Goal: Find specific page/section: Find specific page/section

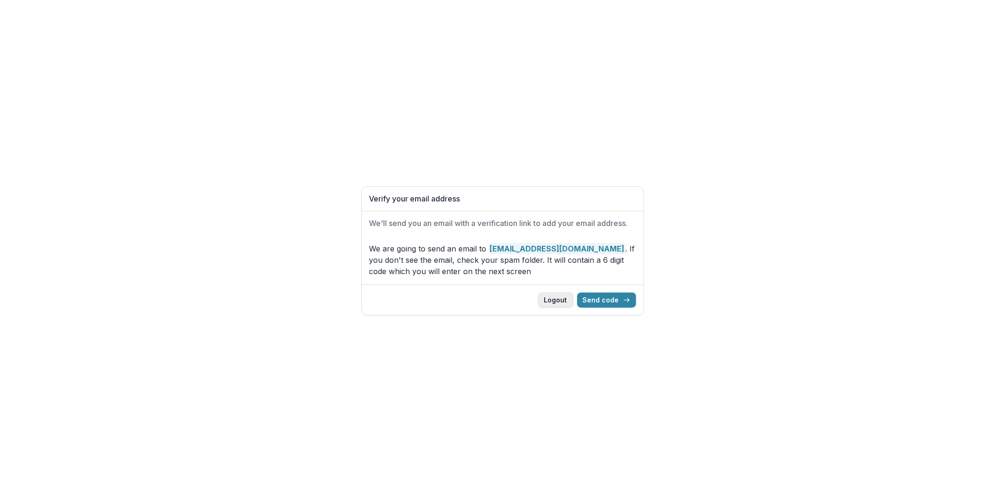
click at [565, 301] on button "Logout" at bounding box center [555, 299] width 35 height 15
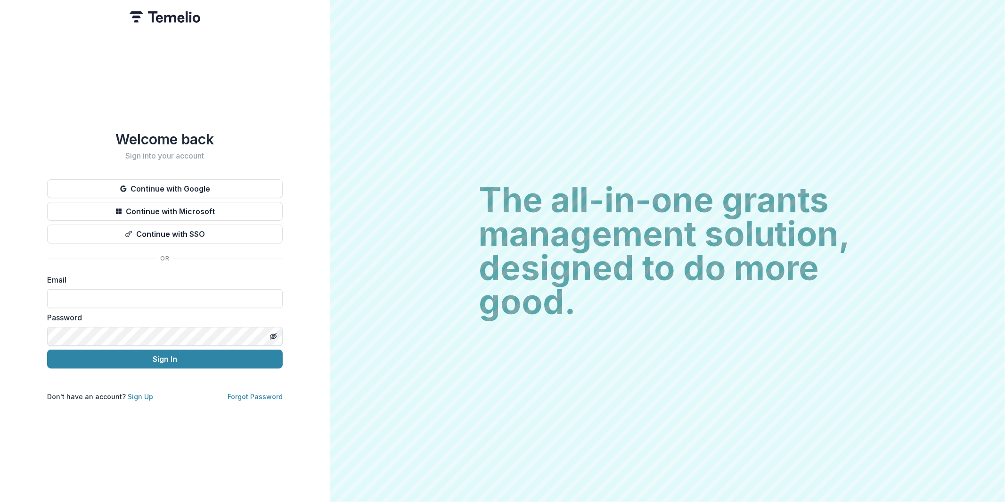
type input "**********"
click at [184, 179] on button "Continue with Google" at bounding box center [165, 188] width 236 height 19
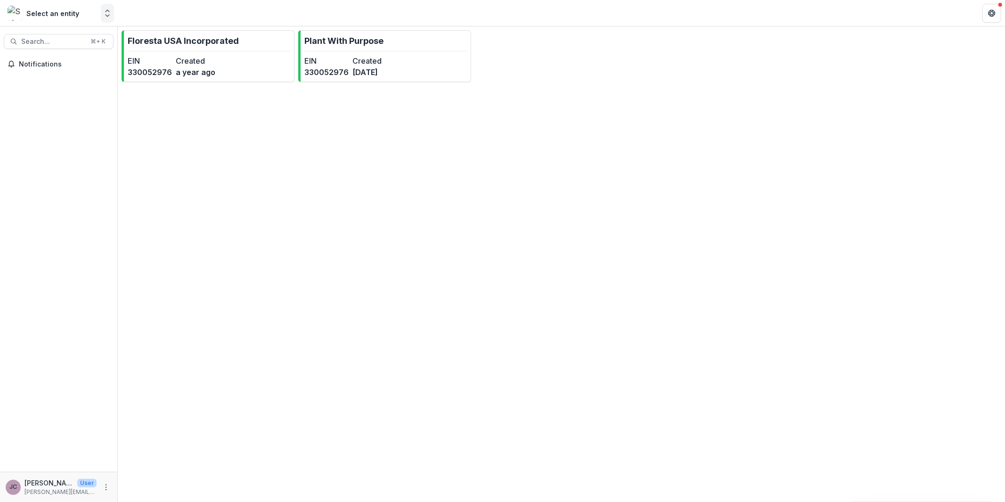
click at [107, 14] on icon "Open entity switcher" at bounding box center [107, 12] width 9 height 9
click at [73, 69] on div "Plant With Purpose" at bounding box center [54, 69] width 63 height 10
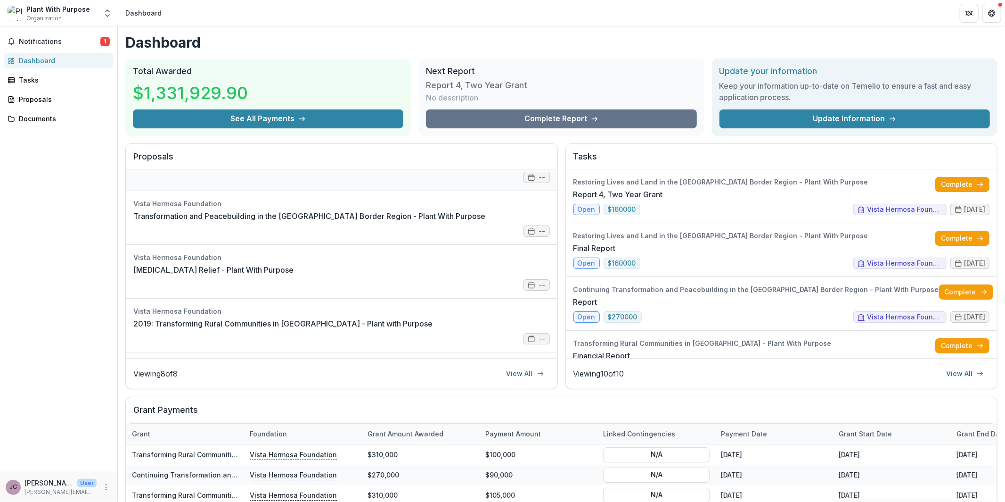
scroll to position [88, 0]
click at [44, 80] on div "Tasks" at bounding box center [62, 80] width 87 height 10
